Goal: Download file/media

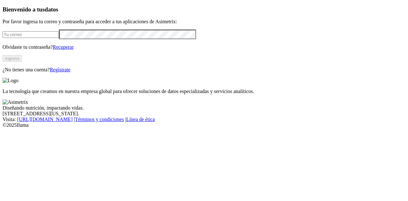
click at [56, 38] on input "email" at bounding box center [31, 34] width 56 height 7
type input "jose.diaz@premexcorp.com"
click input "submit" at bounding box center [0, 0] width 0 height 0
